Goal: Information Seeking & Learning: Check status

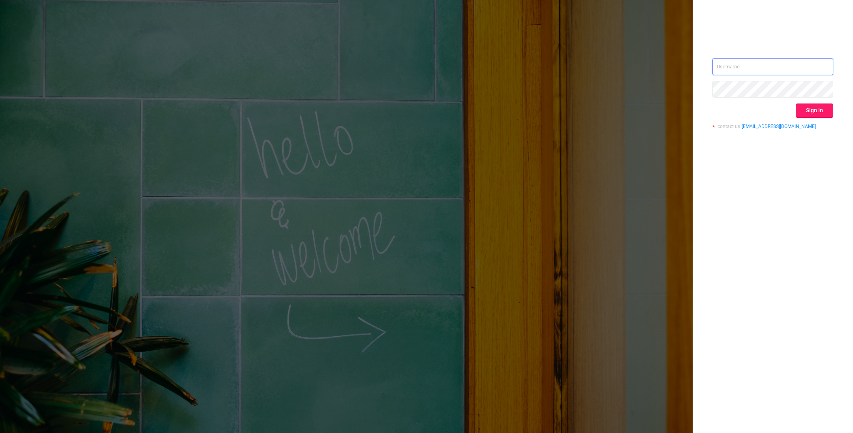
type input "o@[DOMAIN_NAME]"
click at [825, 107] on button "Sign in" at bounding box center [815, 110] width 38 height 14
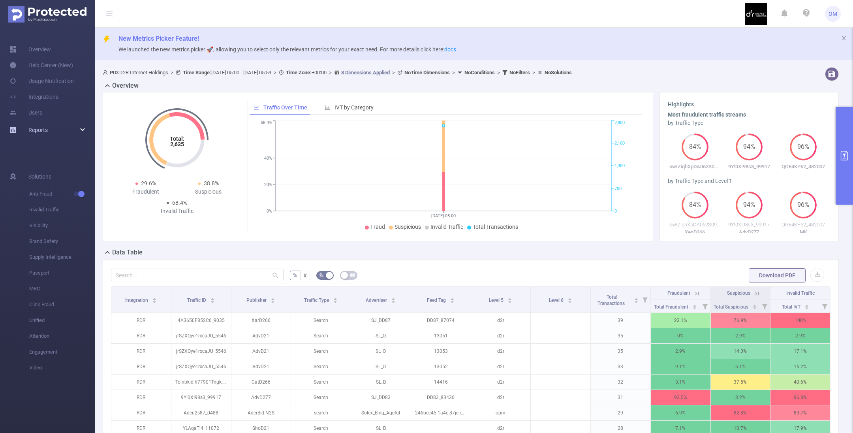
click at [81, 129] on div "Reports" at bounding box center [47, 130] width 95 height 16
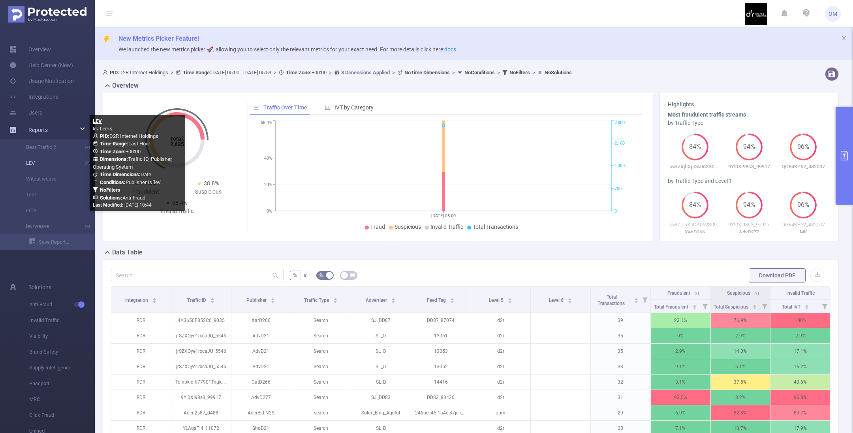
click at [38, 161] on link "LEV" at bounding box center [51, 163] width 70 height 16
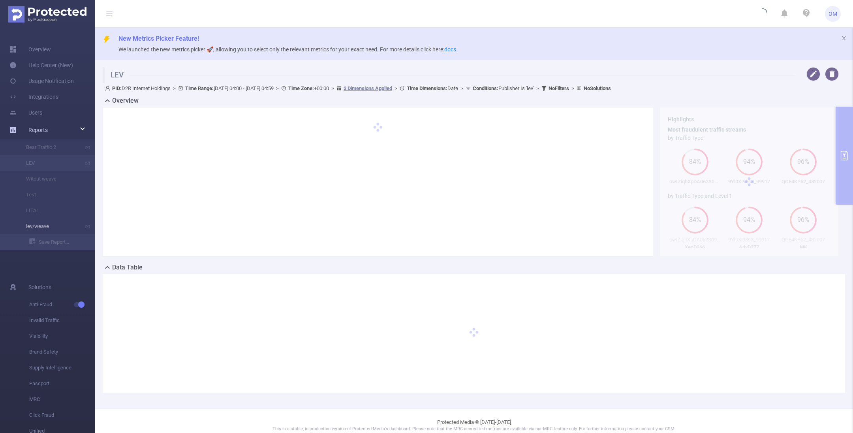
type input "[DATE] 04:00"
type input "[DATE] 04:59"
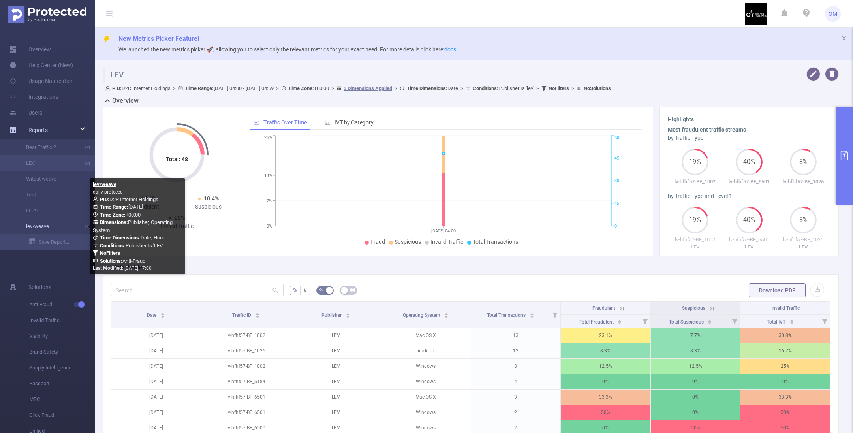
click at [48, 228] on link "lev/weave" at bounding box center [51, 226] width 70 height 16
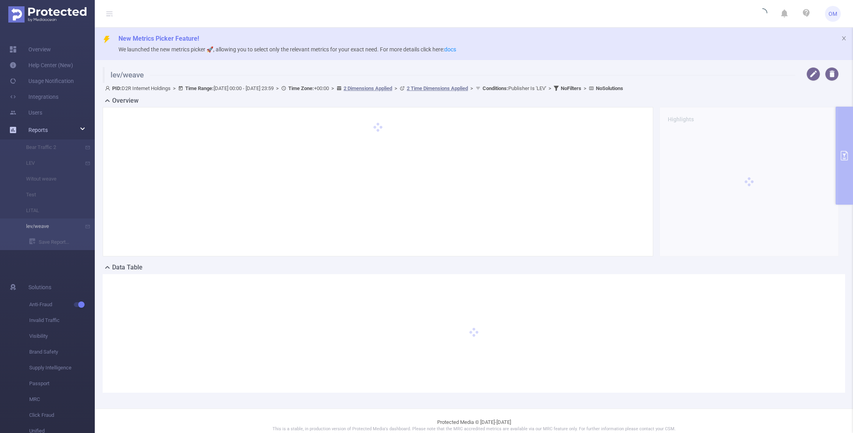
type input "[DATE] 00:00"
type input "[DATE] 23:59"
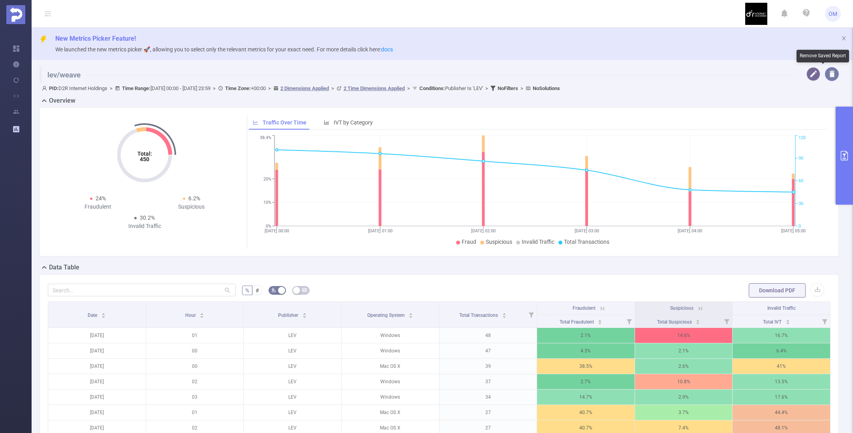
click at [825, 75] on button "button" at bounding box center [832, 74] width 14 height 14
click at [842, 47] on button "Yes" at bounding box center [839, 42] width 15 height 9
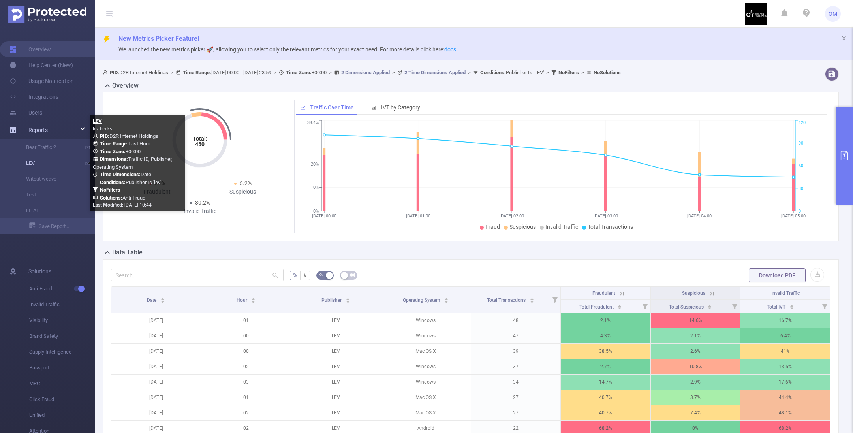
click at [38, 162] on link "LEV" at bounding box center [51, 163] width 70 height 16
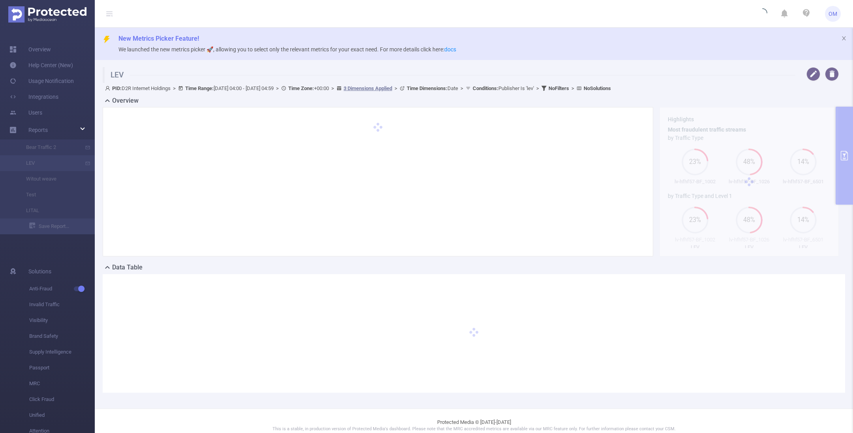
type input "[DATE] 04:00"
type input "[DATE] 04:59"
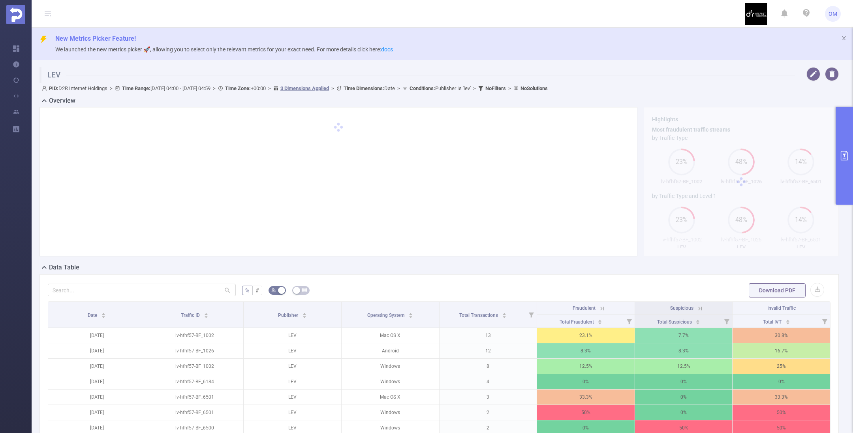
click at [845, 154] on icon "primary" at bounding box center [844, 155] width 7 height 9
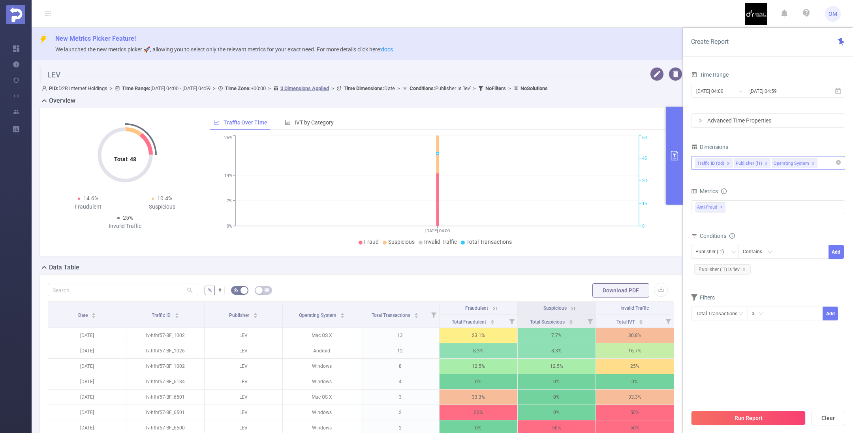
click at [727, 163] on icon "icon: close" at bounding box center [728, 164] width 4 height 4
click at [743, 416] on button "Run Report" at bounding box center [748, 418] width 115 height 14
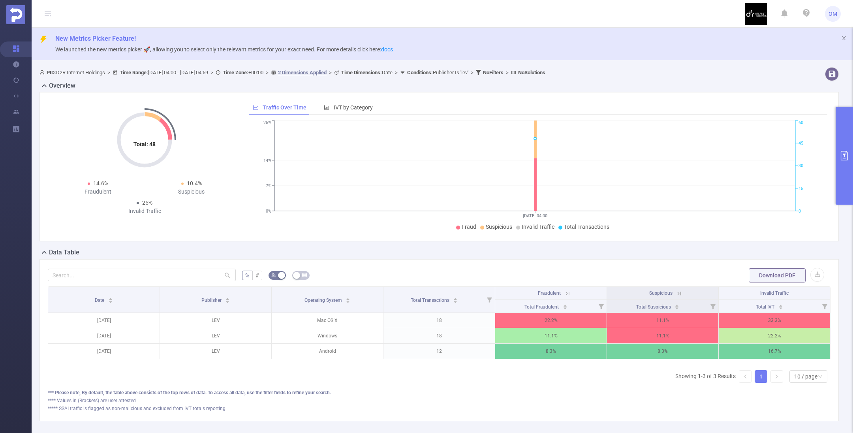
click at [846, 154] on icon "primary" at bounding box center [844, 155] width 9 height 9
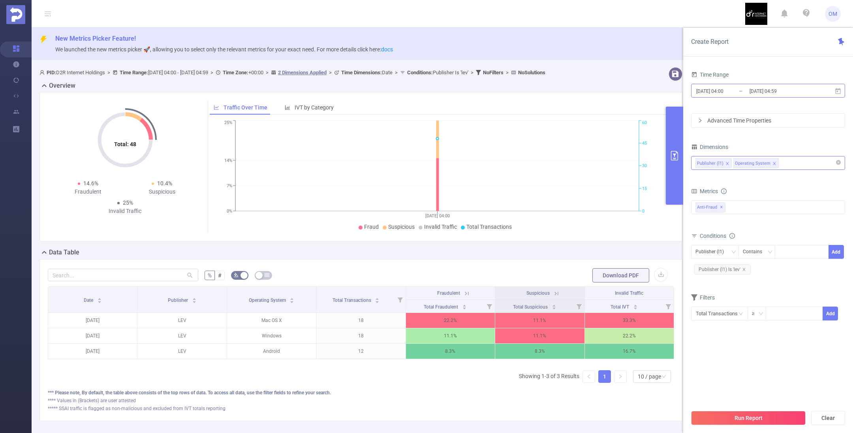
click at [721, 93] on input "[DATE] 04:00" at bounding box center [727, 91] width 64 height 11
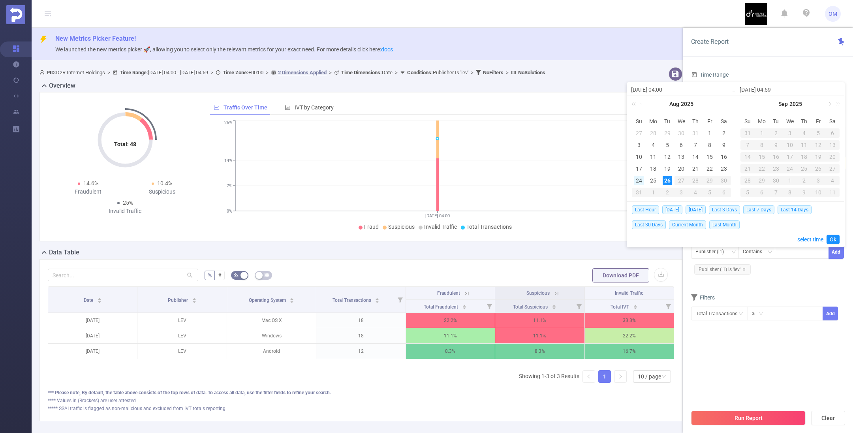
click at [639, 179] on div "24" at bounding box center [638, 180] width 9 height 9
drag, startPoint x: 834, startPoint y: 238, endPoint x: 833, endPoint y: 250, distance: 12.0
click at [835, 238] on link "Ok" at bounding box center [833, 239] width 13 height 9
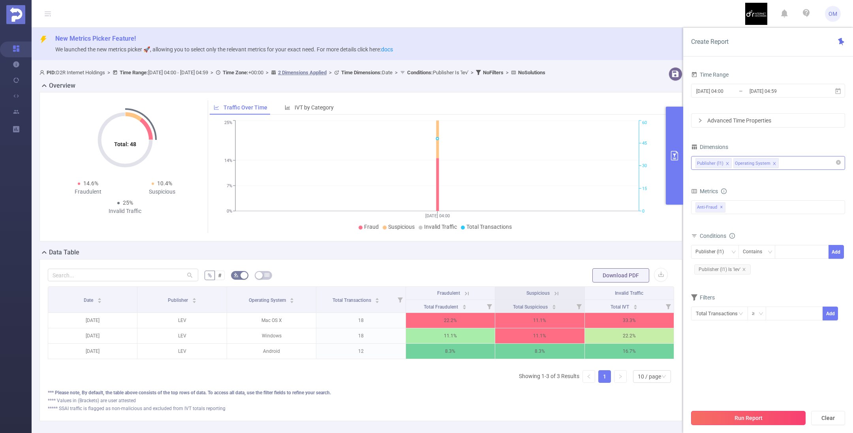
click at [756, 415] on button "Run Report" at bounding box center [748, 418] width 115 height 14
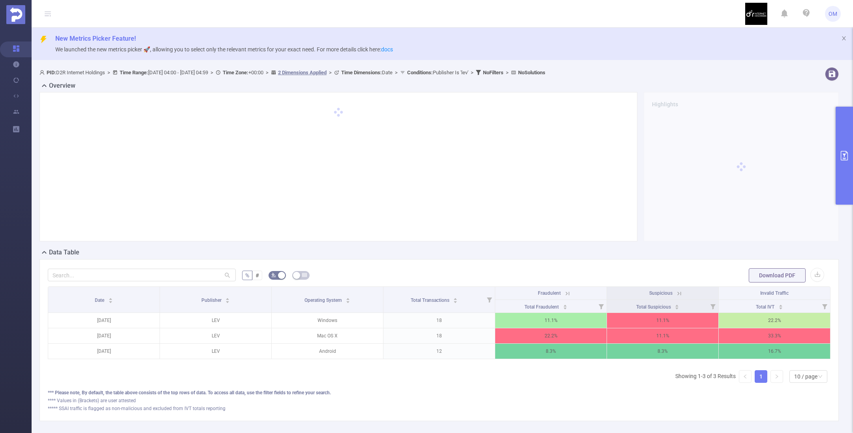
click at [846, 159] on icon "primary" at bounding box center [844, 155] width 9 height 9
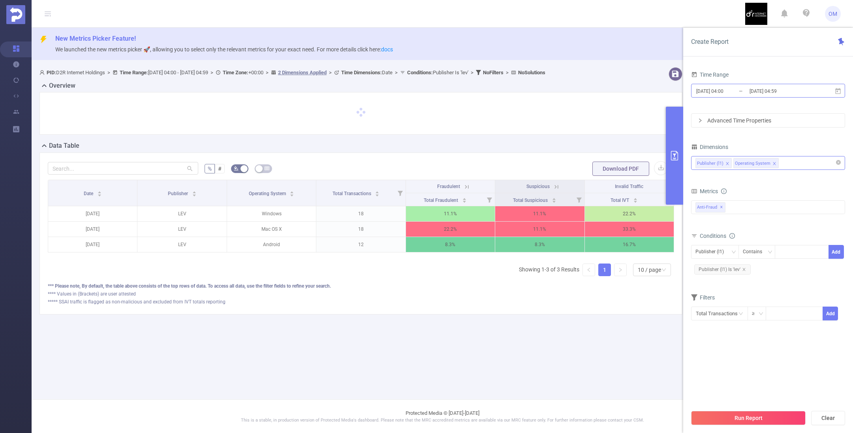
click at [721, 92] on input "[DATE] 04:00" at bounding box center [727, 91] width 64 height 11
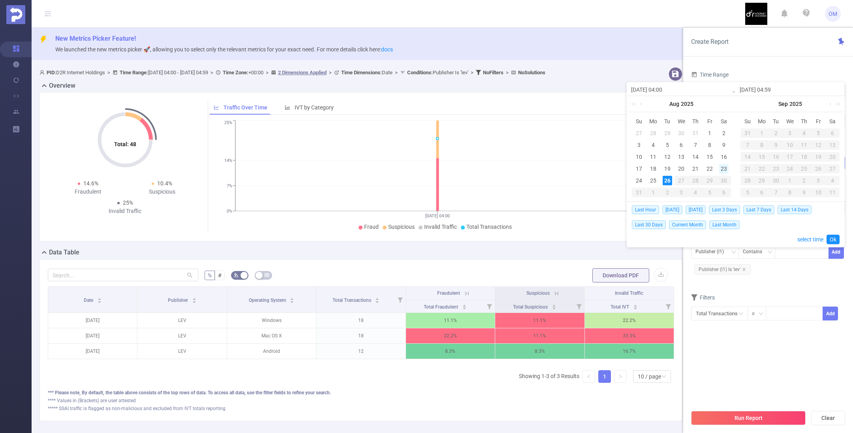
click at [724, 168] on div "23" at bounding box center [723, 168] width 9 height 9
click at [662, 180] on td "26" at bounding box center [667, 181] width 14 height 12
type input "[DATE] 04:00"
click at [831, 238] on link "Ok" at bounding box center [833, 239] width 13 height 9
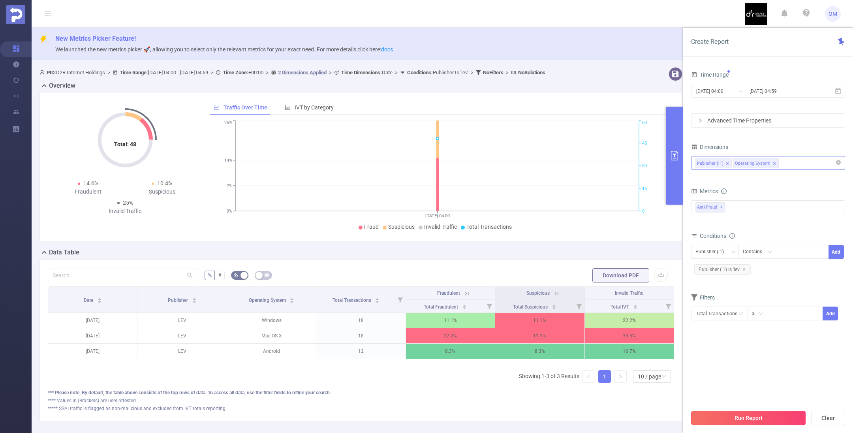
click at [760, 419] on button "Run Report" at bounding box center [748, 418] width 115 height 14
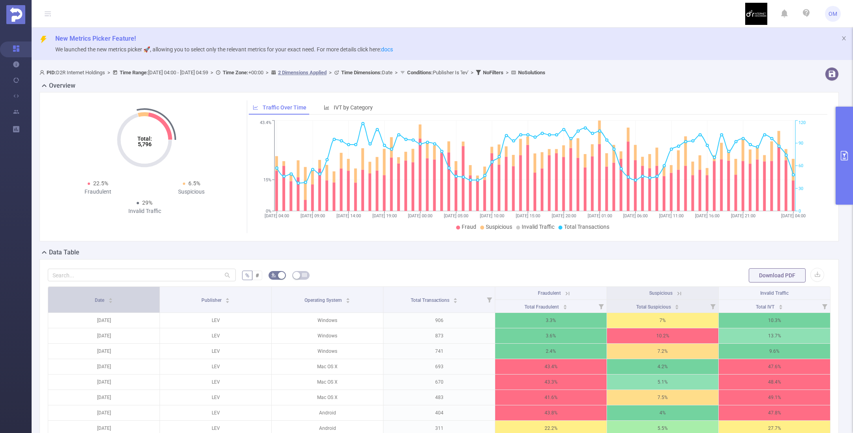
click at [113, 303] on div "Date" at bounding box center [104, 299] width 18 height 8
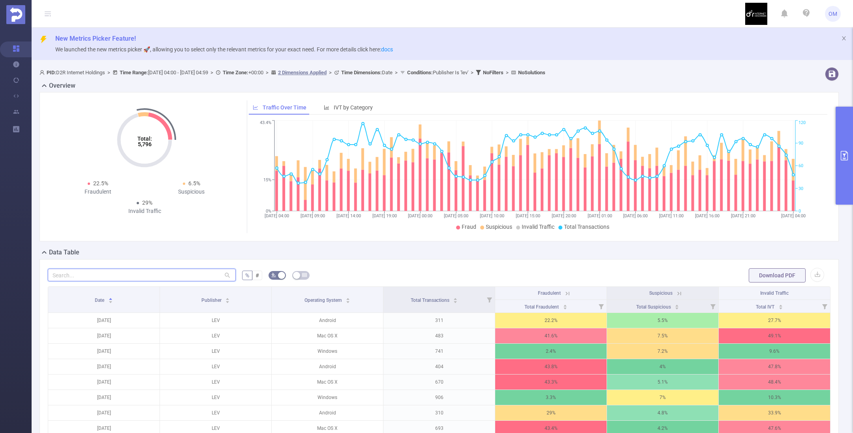
click at [172, 275] on input "text" at bounding box center [142, 275] width 188 height 13
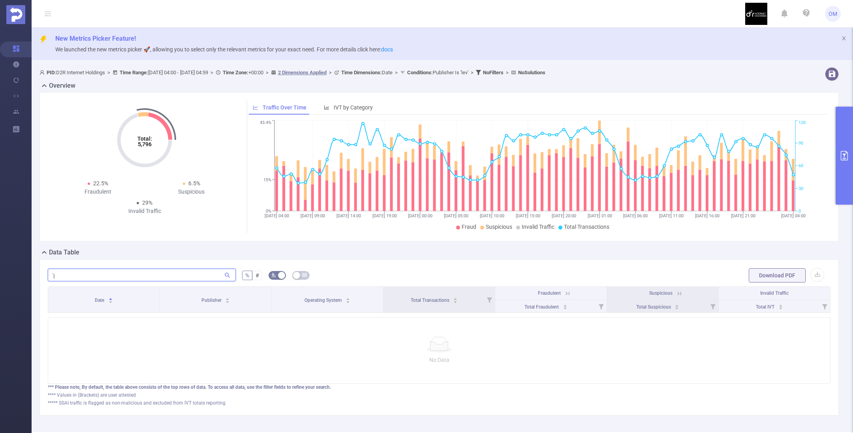
type input "'"
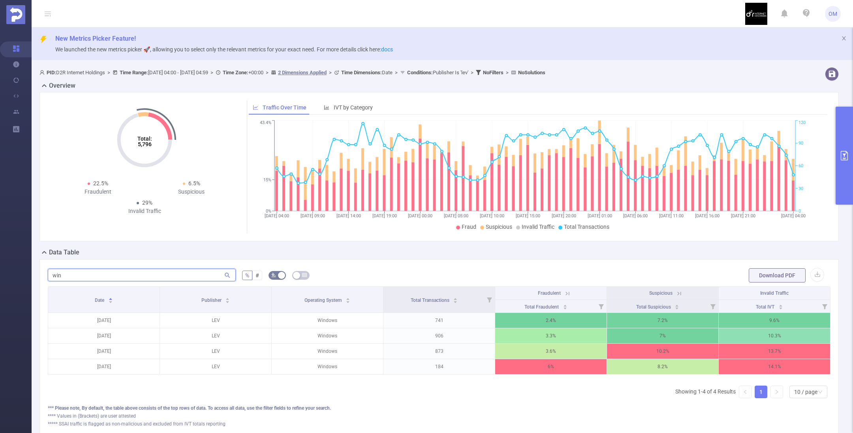
click at [63, 273] on input "win" at bounding box center [142, 275] width 188 height 13
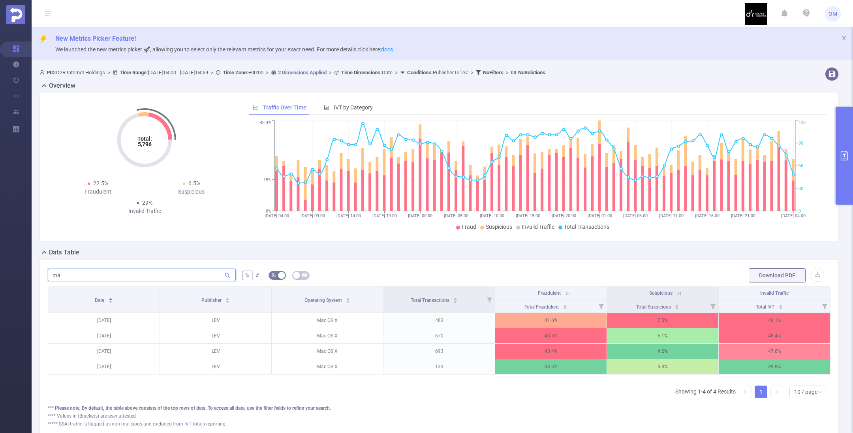
type input "m"
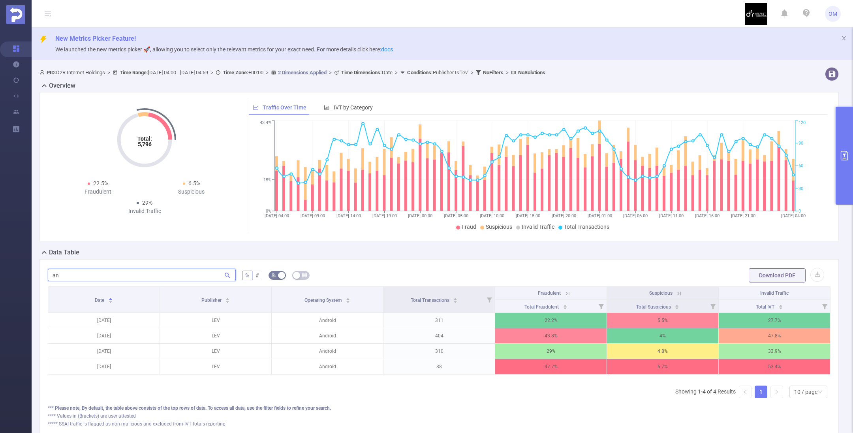
type input "an"
